Goal: Information Seeking & Learning: Learn about a topic

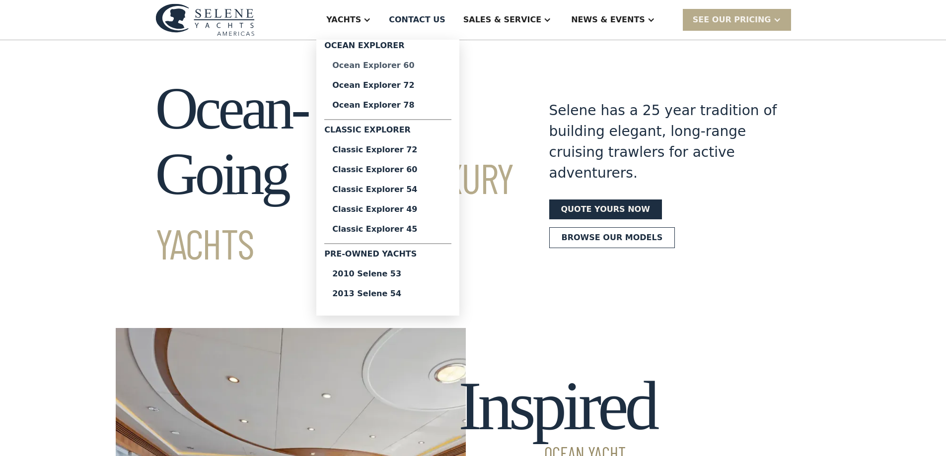
click at [423, 64] on div "Ocean Explorer 60" at bounding box center [387, 66] width 111 height 8
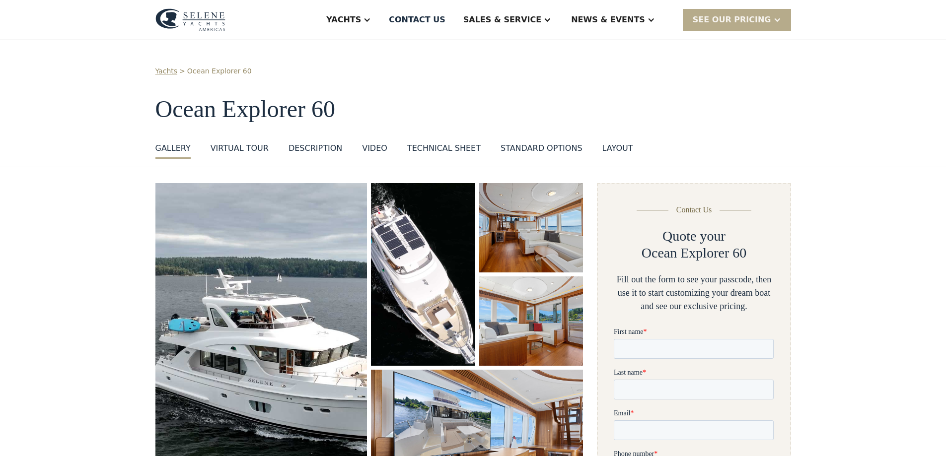
click at [442, 148] on div "Technical sheet" at bounding box center [443, 149] width 73 height 12
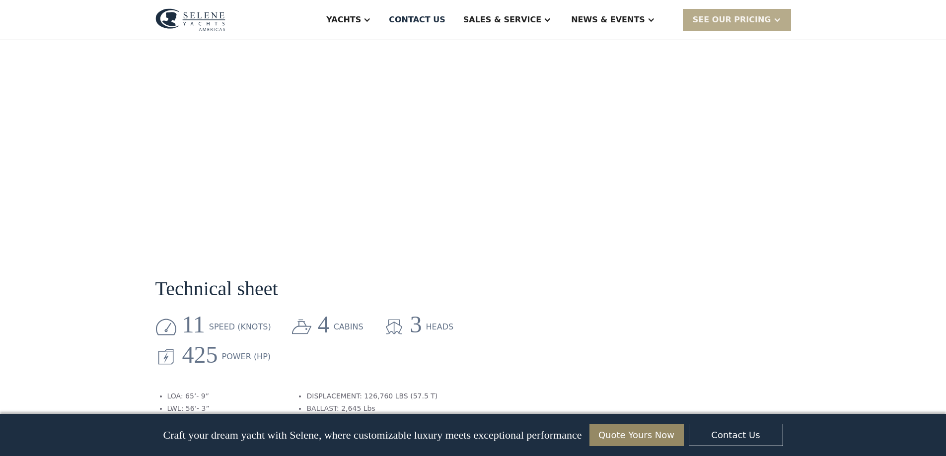
scroll to position [1173, 0]
